Goal: Task Accomplishment & Management: Use online tool/utility

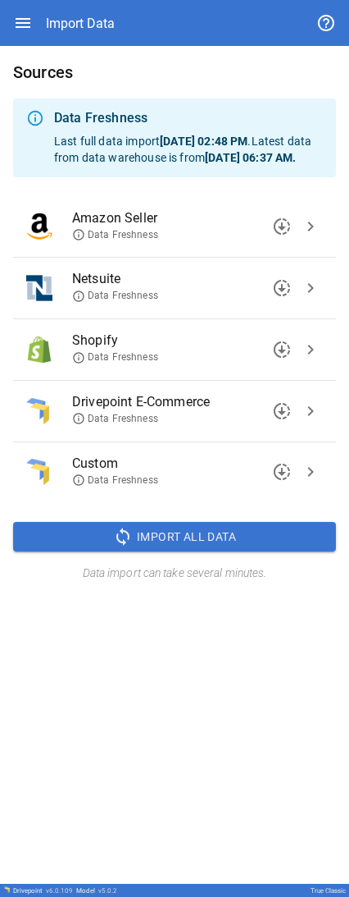
click at [81, 303] on icon at bounding box center [78, 296] width 13 height 13
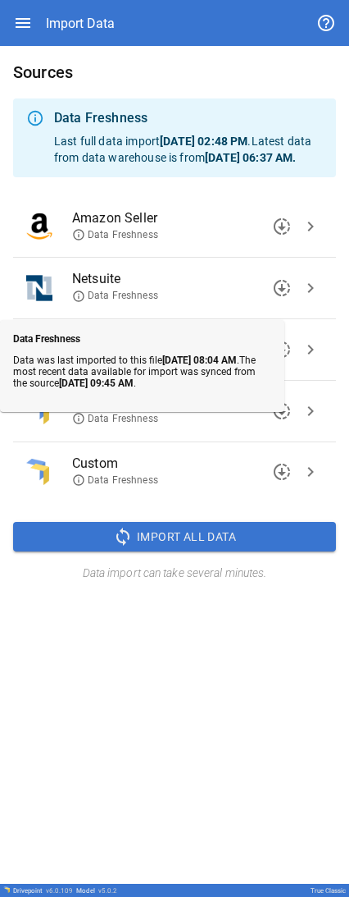
click at [81, 303] on icon at bounding box center [78, 296] width 13 height 13
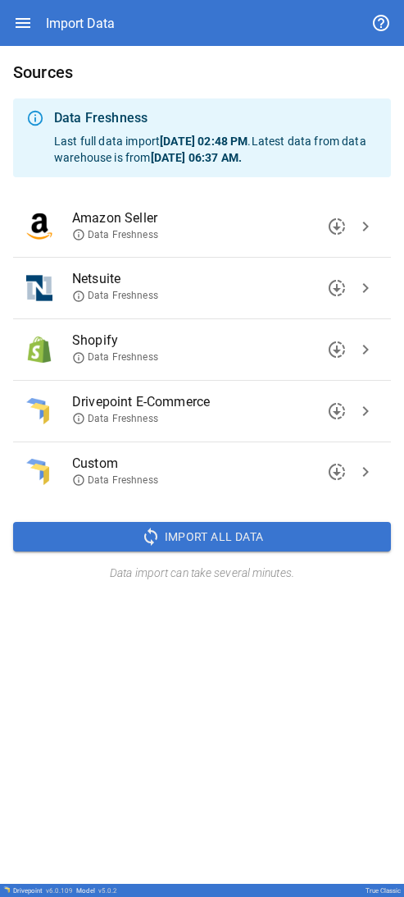
click at [81, 8] on icon at bounding box center [78, 296] width 13 height 13
